Goal: Leave review/rating: Leave review/rating

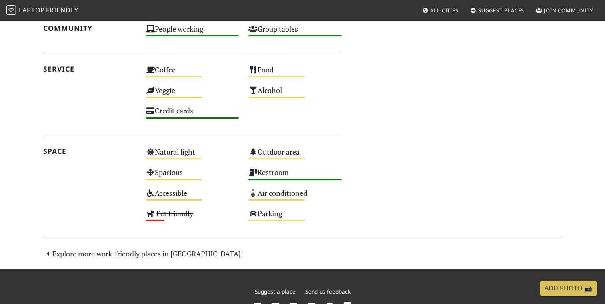
scroll to position [556, 0]
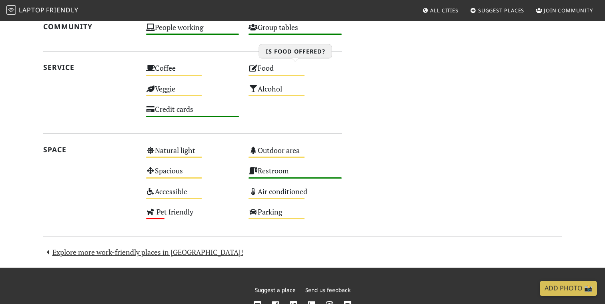
click at [250, 67] on icon at bounding box center [252, 67] width 9 height 7
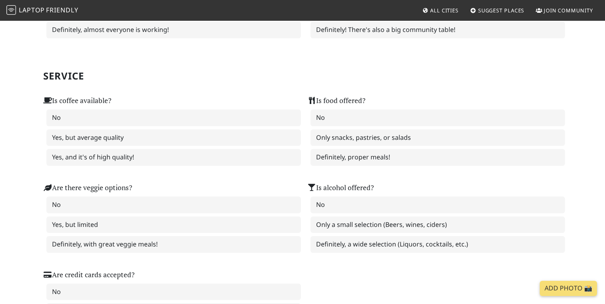
scroll to position [459, 0]
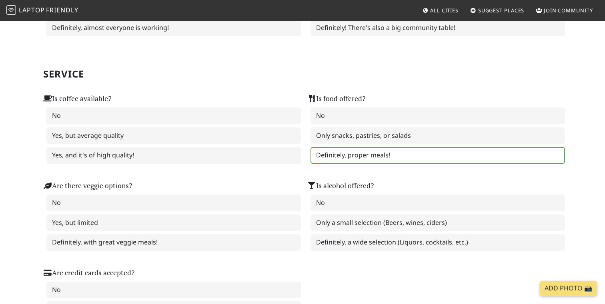
click at [347, 155] on label "Definitely, proper meals!" at bounding box center [437, 155] width 254 height 17
click at [354, 154] on label "Definitely, proper meals!" at bounding box center [437, 155] width 254 height 17
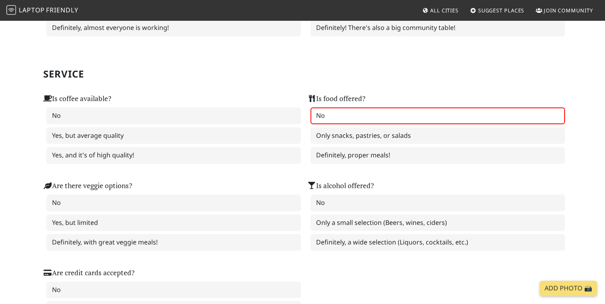
click at [362, 115] on label "No" at bounding box center [437, 116] width 254 height 17
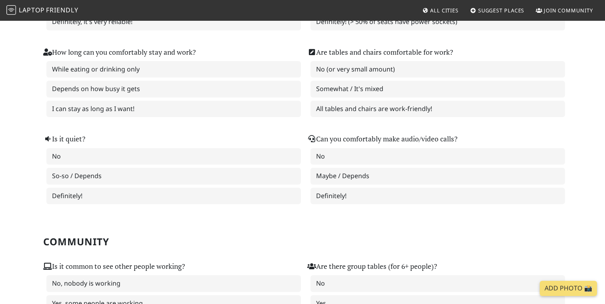
scroll to position [0, 0]
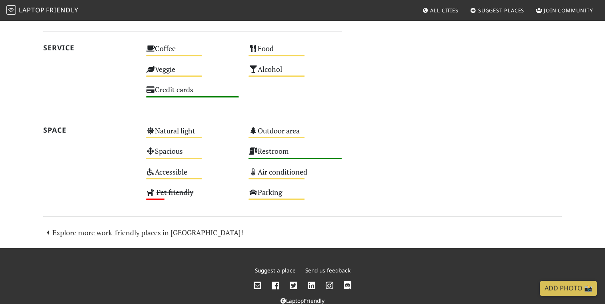
scroll to position [594, 0]
